Goal: Task Accomplishment & Management: Manage account settings

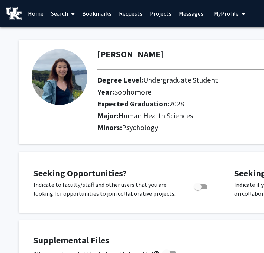
click at [65, 89] on img at bounding box center [60, 77] width 56 height 56
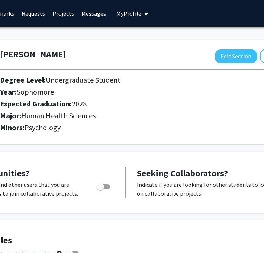
scroll to position [0, 121]
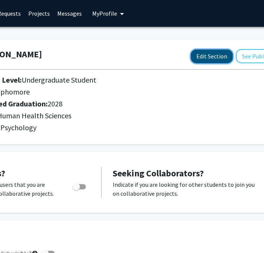
click at [220, 59] on button "Edit Section" at bounding box center [212, 56] width 42 height 14
select select "sophomore"
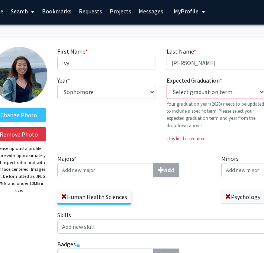
scroll to position [2, 41]
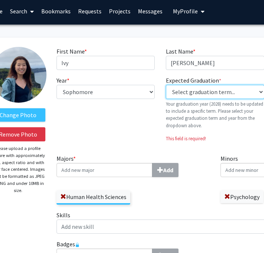
click at [215, 91] on select "Select graduation term... Previous: 2028 (Please select a specific term) Spring…" at bounding box center [215, 92] width 98 height 14
select select "42: spring_2028"
click at [166, 85] on select "Select graduation term... Previous: 2028 (Please select a specific term) Spring…" at bounding box center [215, 92] width 98 height 14
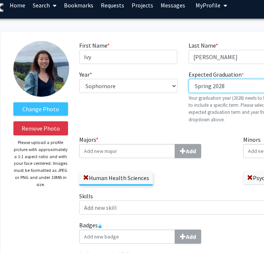
scroll to position [8, 25]
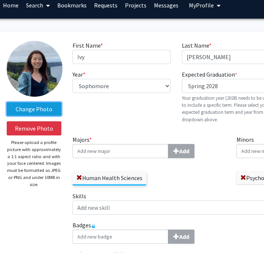
click at [49, 111] on label "Change Photo" at bounding box center [34, 108] width 55 height 13
click at [0, 0] on input "Change Photo" at bounding box center [0, 0] width 0 height 0
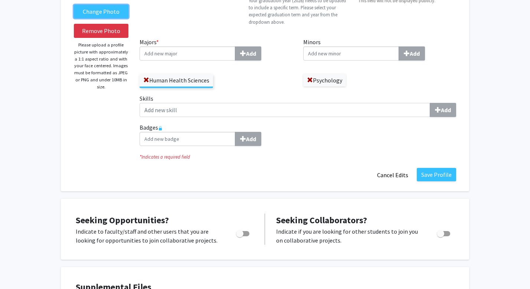
scroll to position [146, 0]
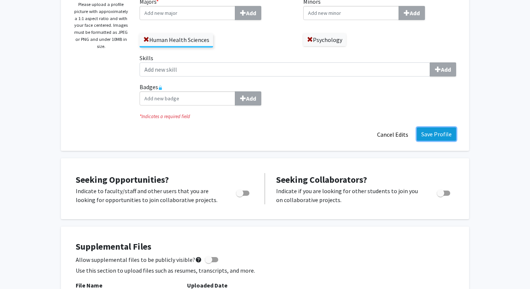
click at [263, 136] on button "Save Profile" at bounding box center [436, 133] width 39 height 13
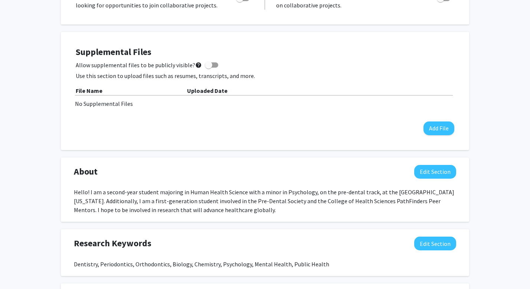
scroll to position [0, 0]
